Goal: Task Accomplishment & Management: Use online tool/utility

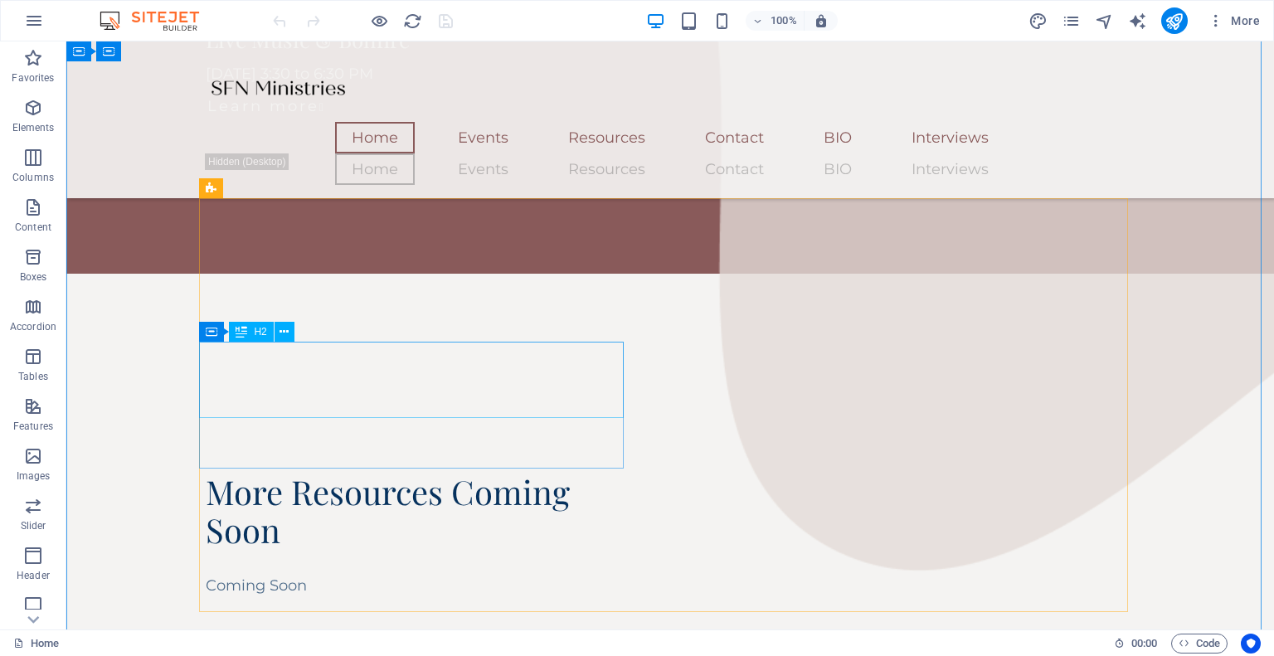
scroll to position [1493, 0]
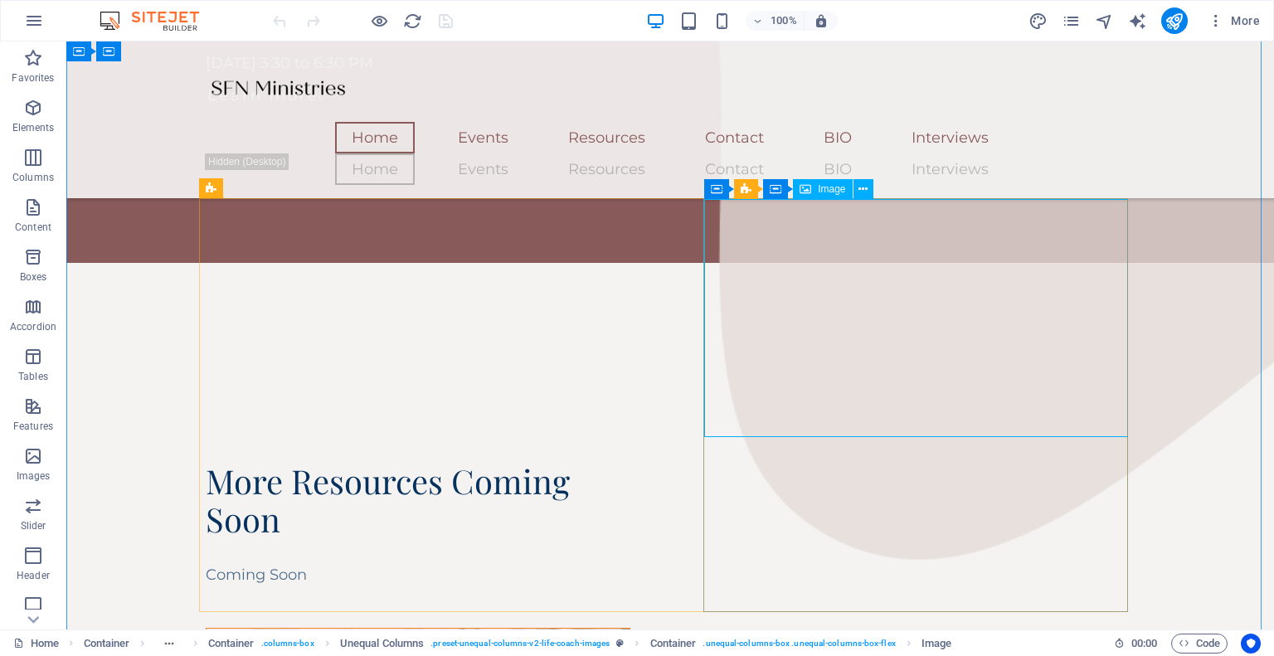
select select "%"
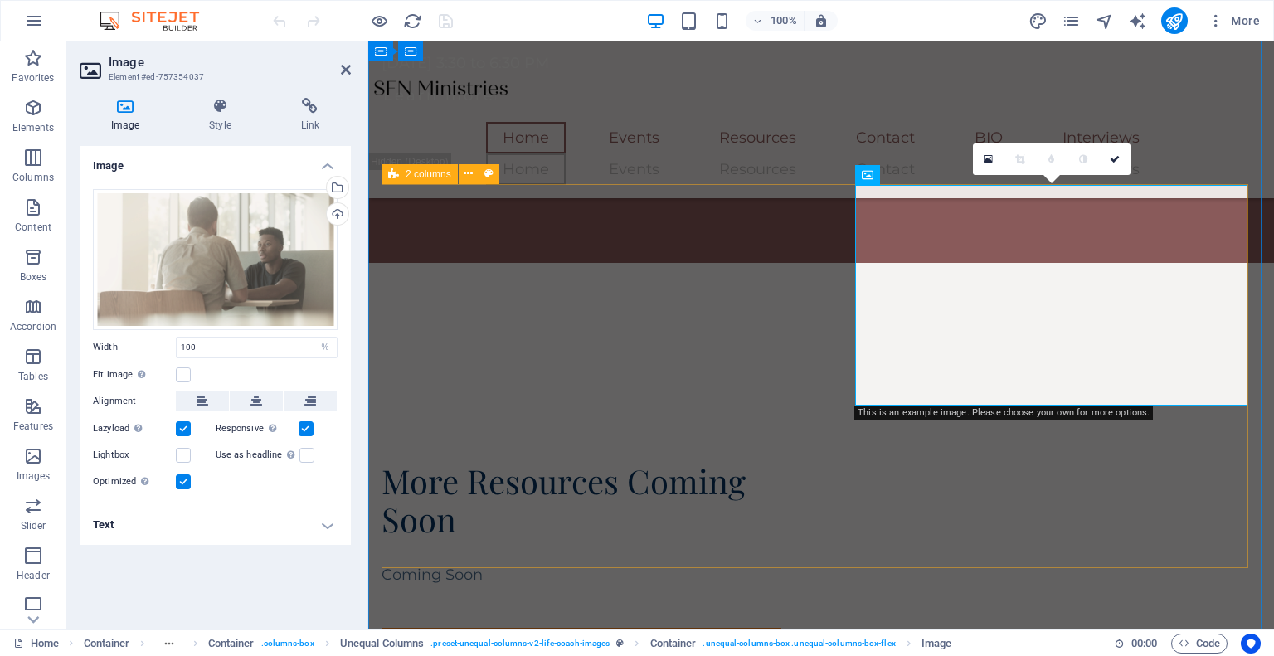
scroll to position [1507, 0]
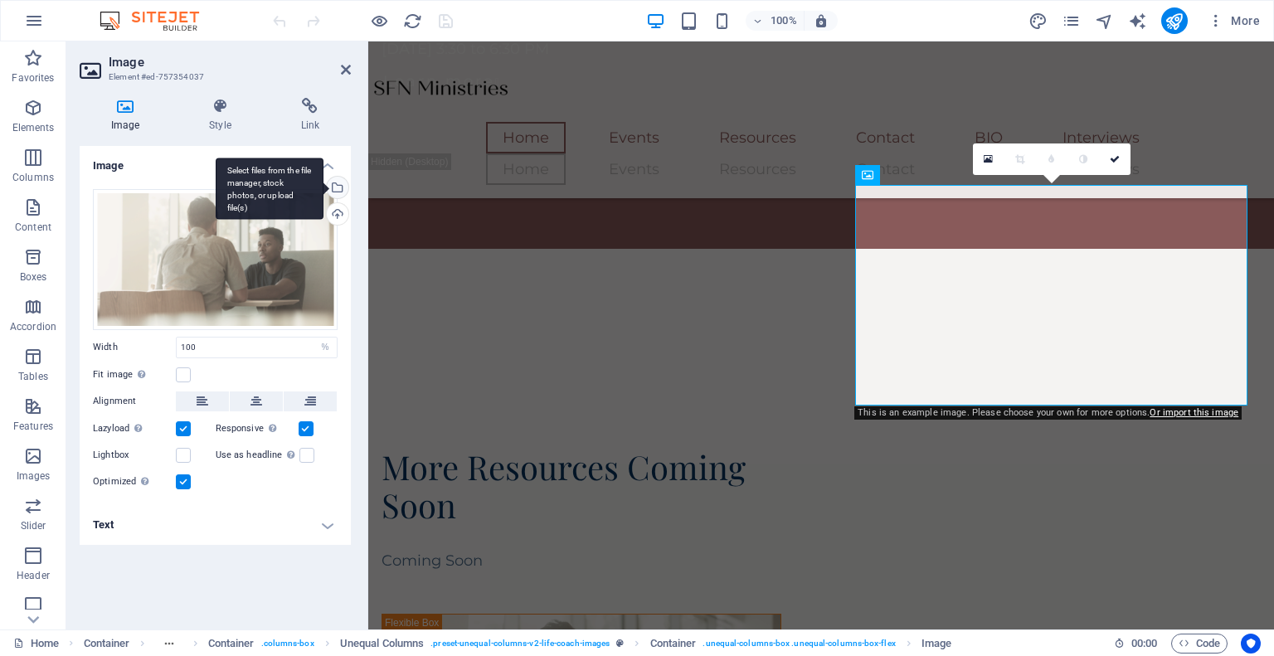
click at [343, 185] on div "Select files from the file manager, stock photos, or upload file(s)" at bounding box center [335, 189] width 25 height 25
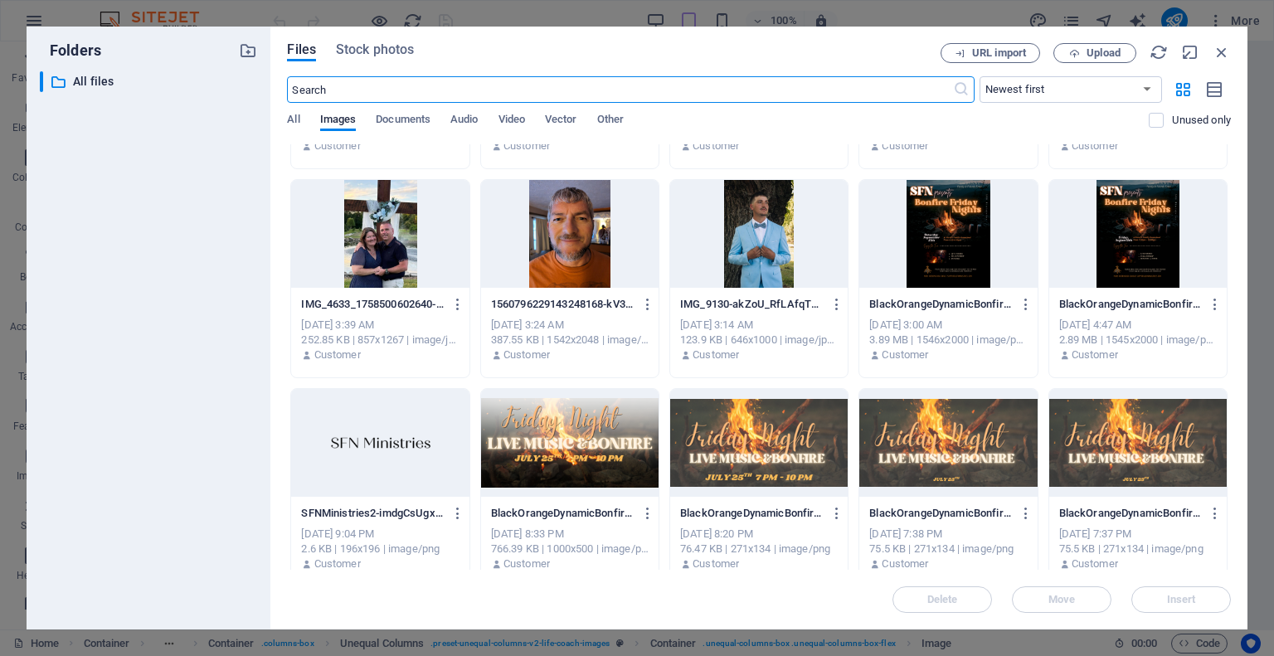
scroll to position [0, 0]
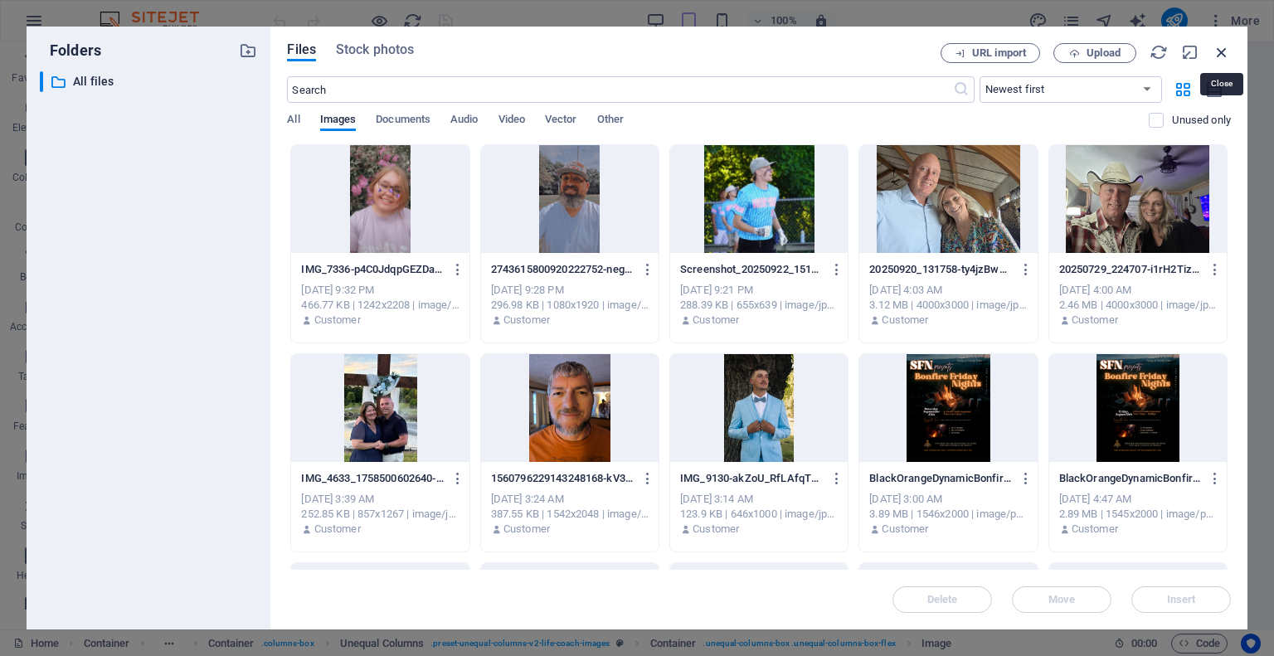
drag, startPoint x: 1224, startPoint y: 50, endPoint x: 586, endPoint y: 213, distance: 659.2
click at [1224, 50] on icon "button" at bounding box center [1222, 52] width 18 height 18
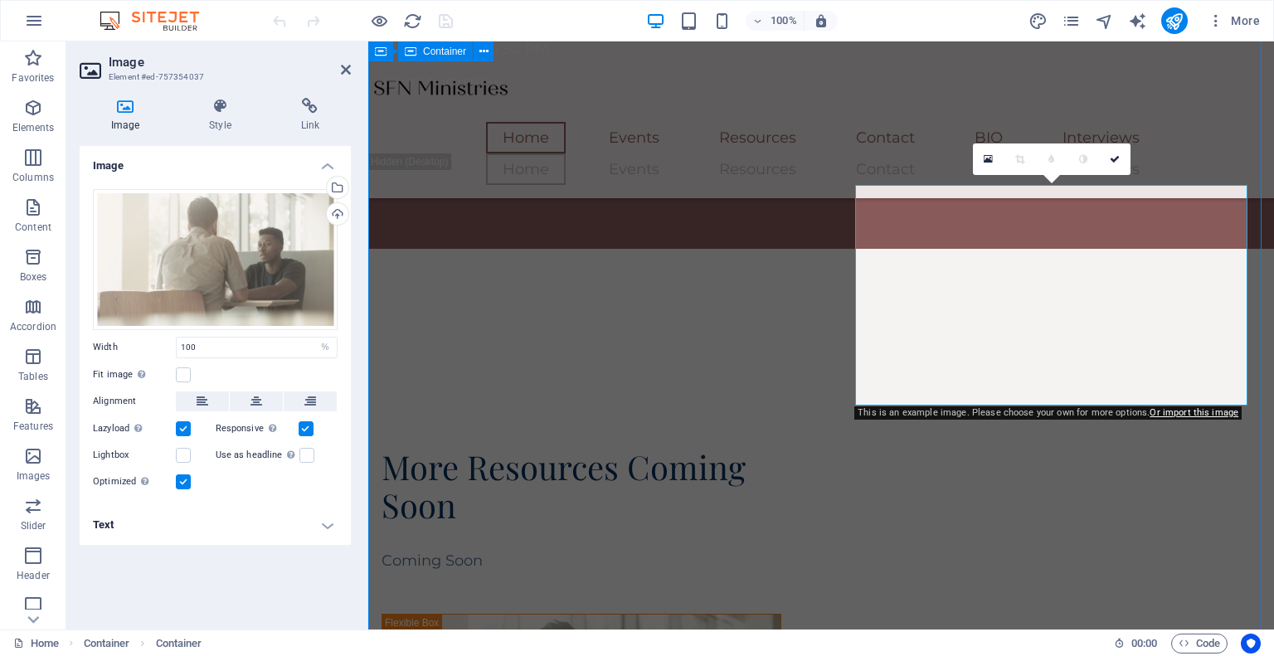
scroll to position [1492, 0]
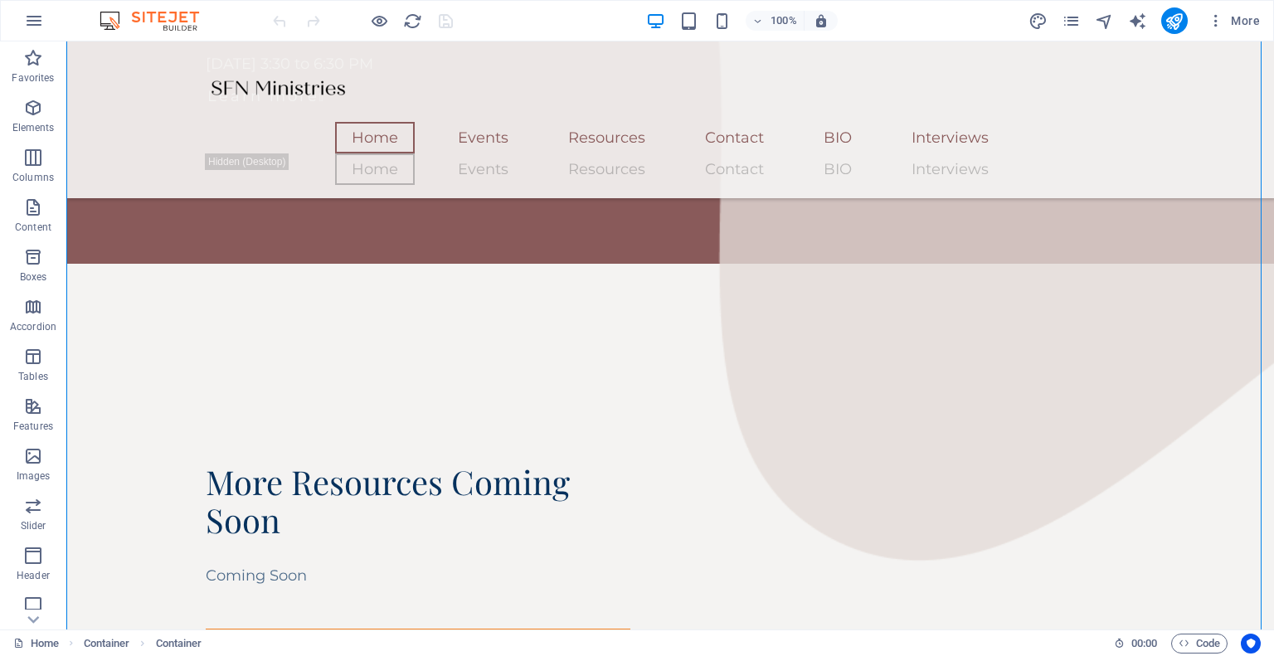
click at [1085, 17] on div "More" at bounding box center [1147, 20] width 238 height 27
click at [1078, 16] on icon "pages" at bounding box center [1071, 21] width 19 height 19
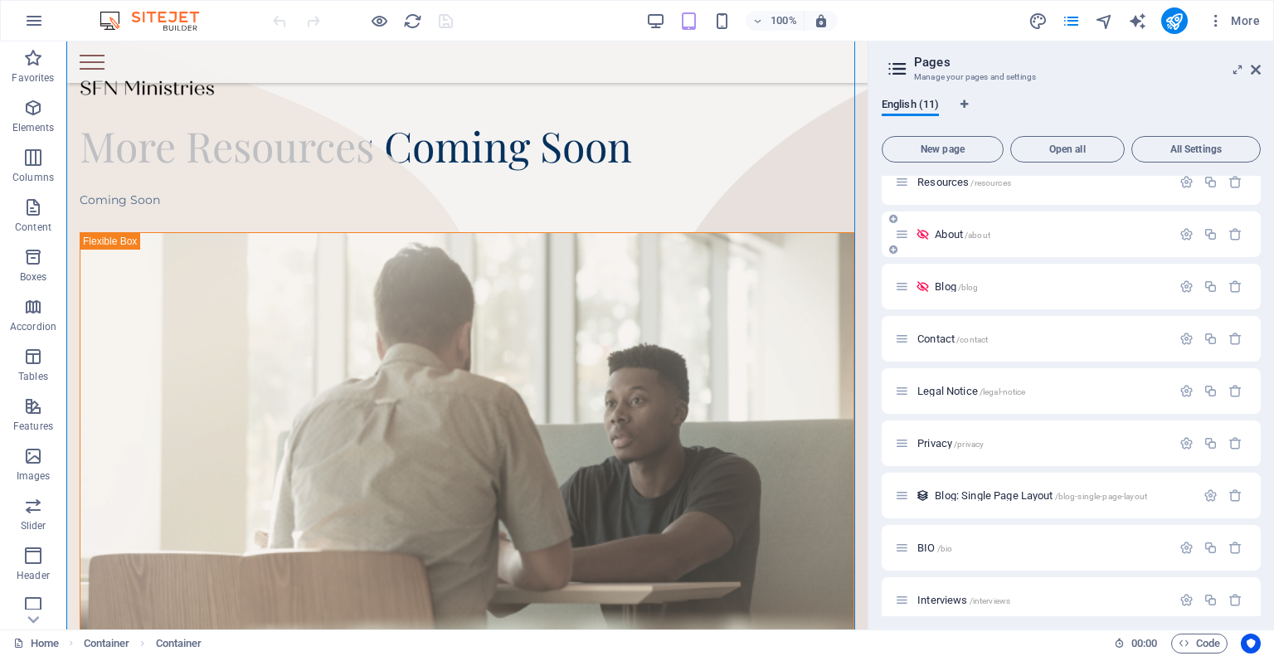
scroll to position [134, 0]
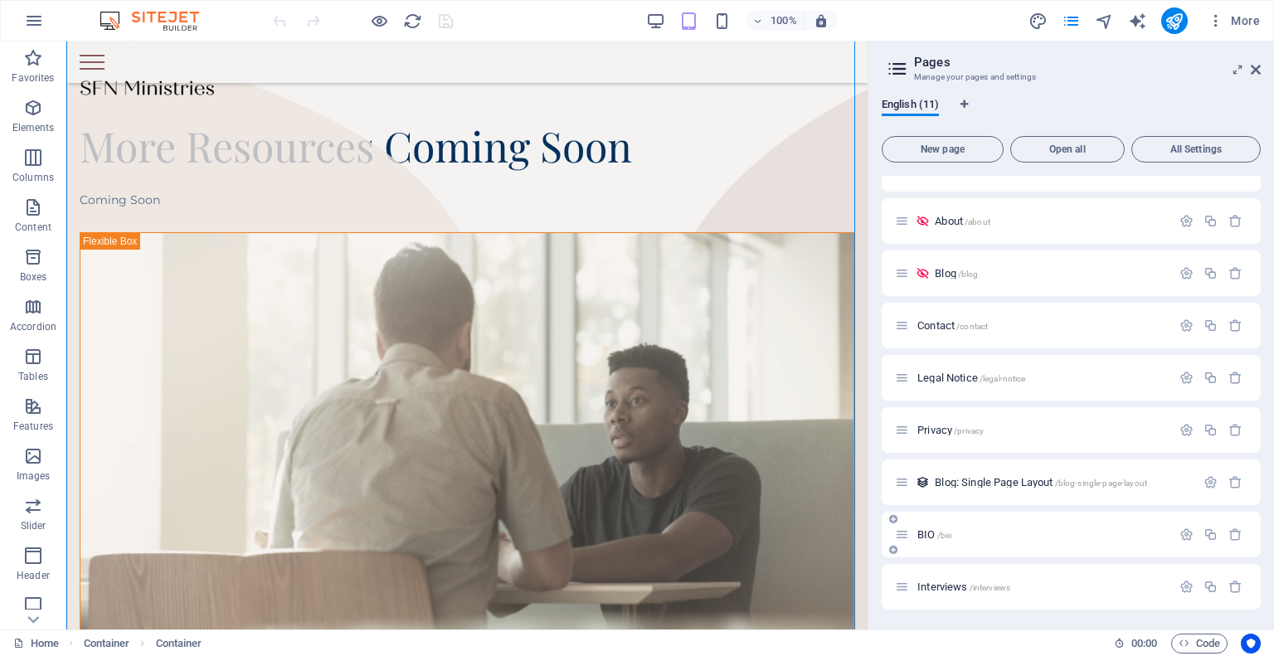
click at [933, 532] on span "BIO /bio" at bounding box center [934, 534] width 35 height 12
